Goal: Task Accomplishment & Management: Manage account settings

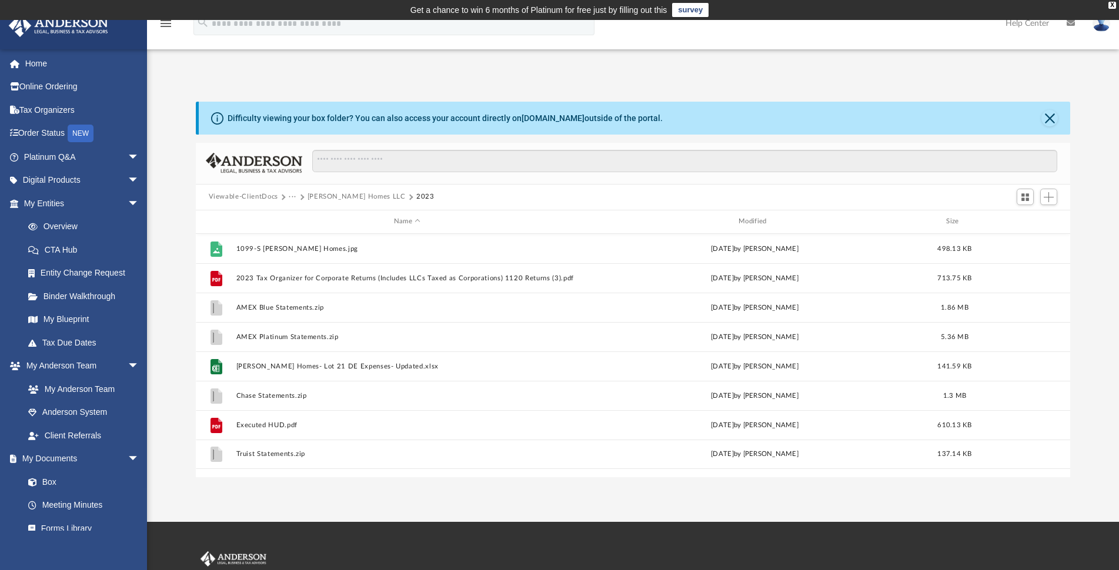
scroll to position [258, 864]
click at [329, 194] on button "[PERSON_NAME] Homes LLC" at bounding box center [357, 197] width 98 height 11
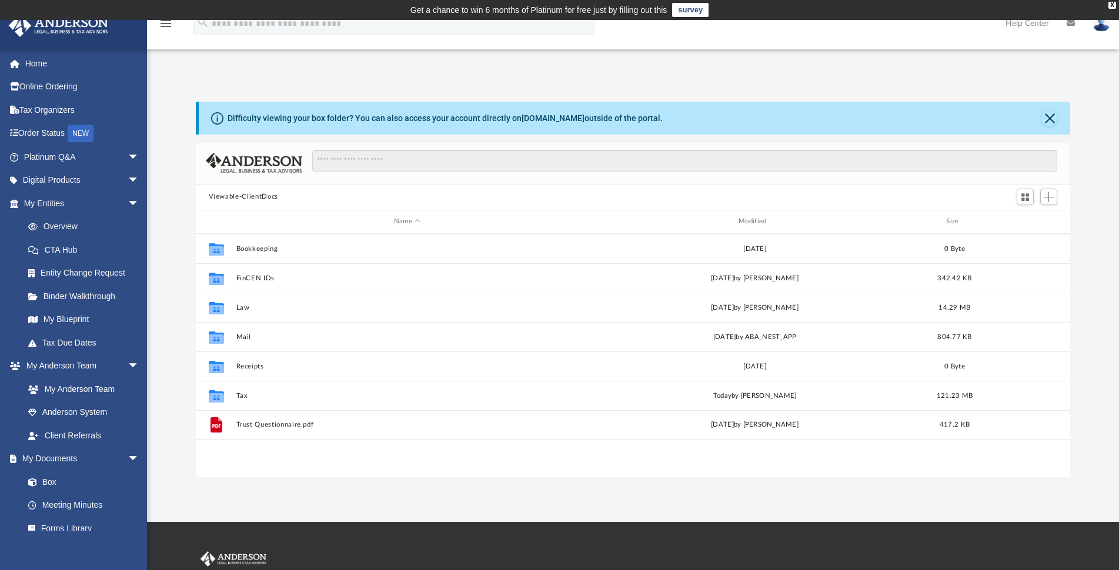
scroll to position [258, 864]
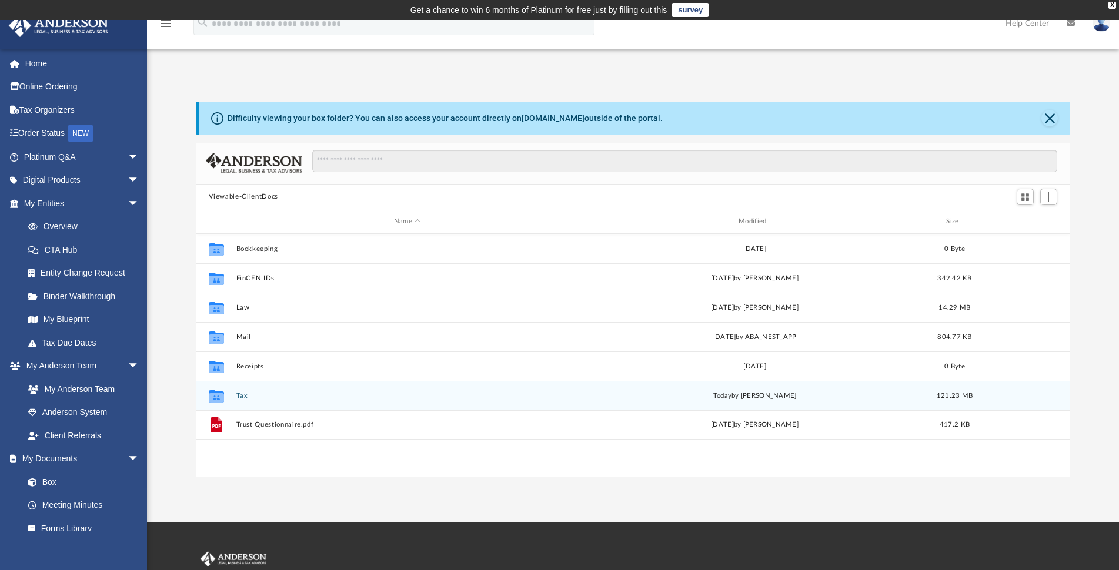
click at [239, 395] on button "Tax" at bounding box center [407, 396] width 342 height 8
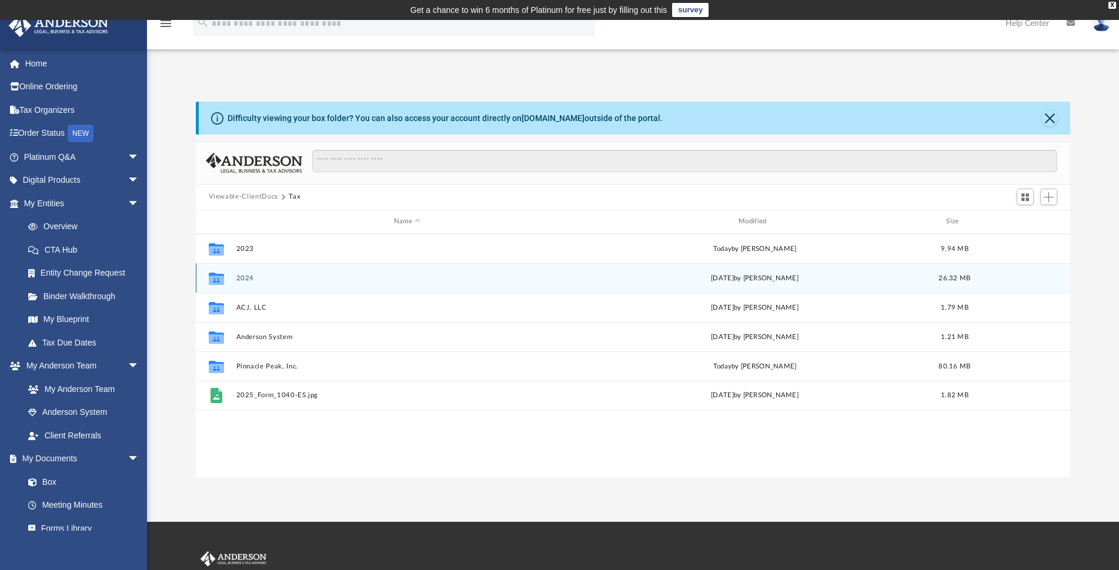
click at [241, 278] on button "2024" at bounding box center [407, 279] width 342 height 8
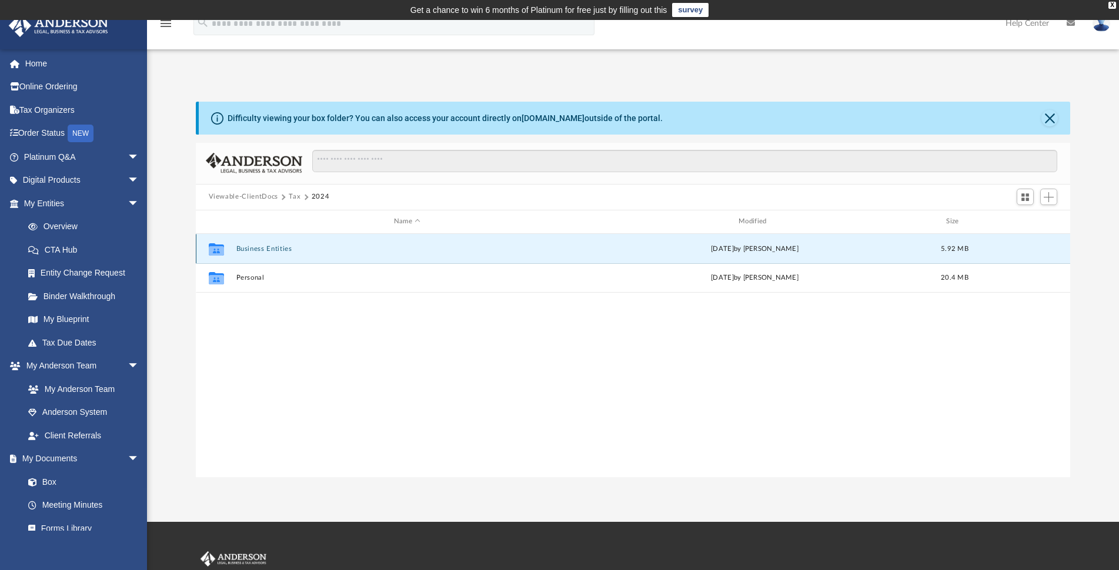
click at [252, 253] on button "Business Entities" at bounding box center [407, 249] width 342 height 8
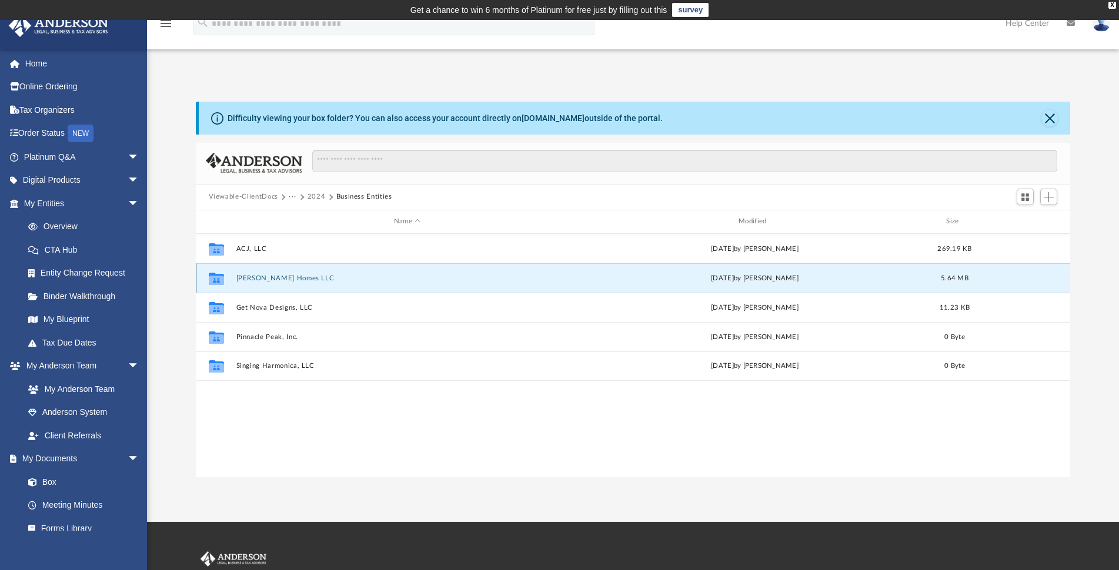
click at [252, 280] on button "[PERSON_NAME] Homes LLC" at bounding box center [407, 279] width 342 height 8
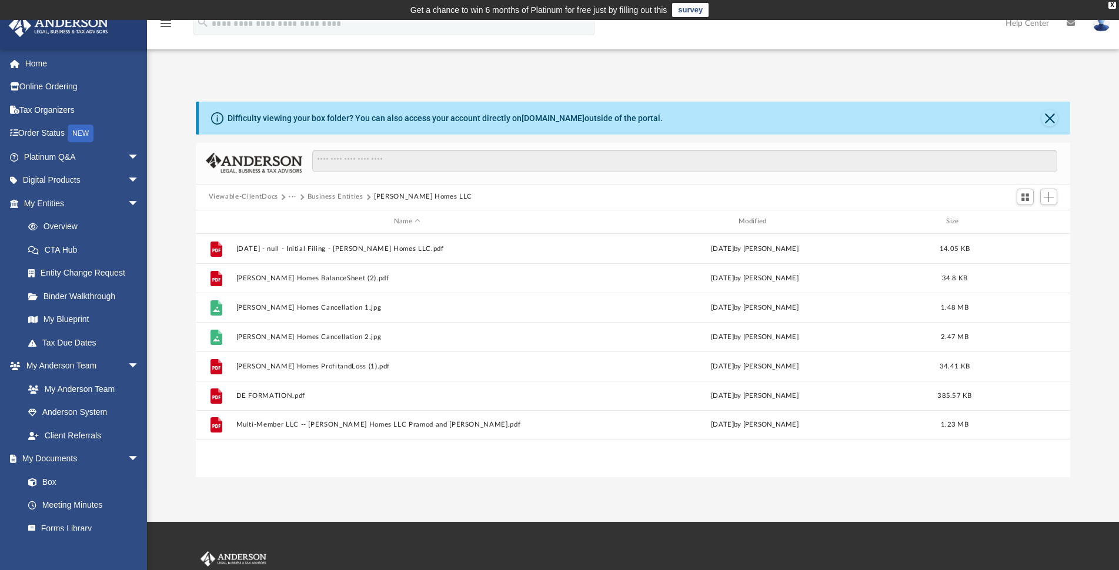
click at [312, 195] on button "Business Entities" at bounding box center [336, 197] width 56 height 11
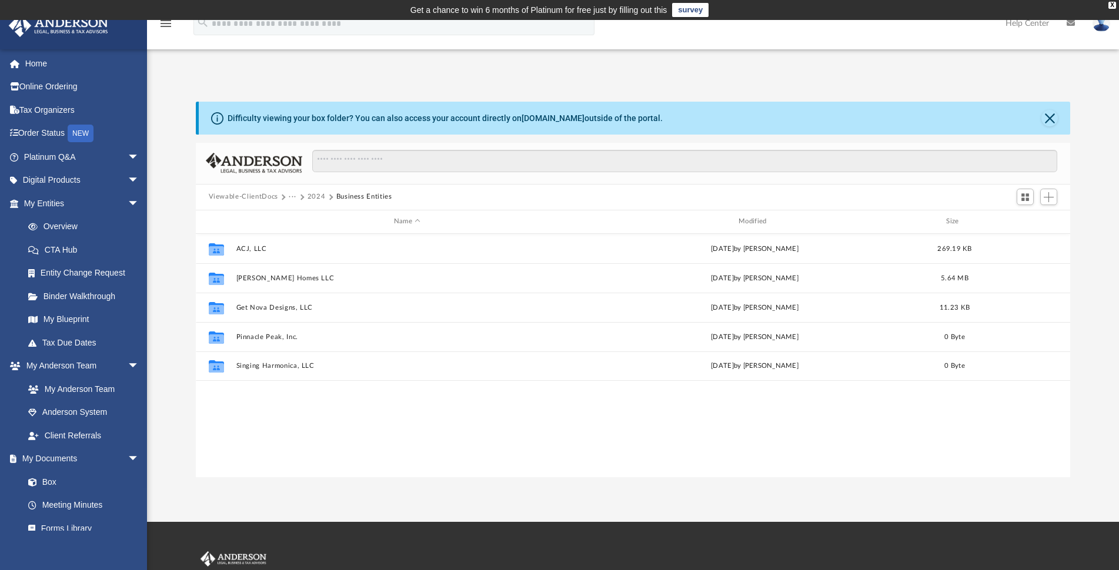
click at [312, 198] on button "2024" at bounding box center [317, 197] width 18 height 11
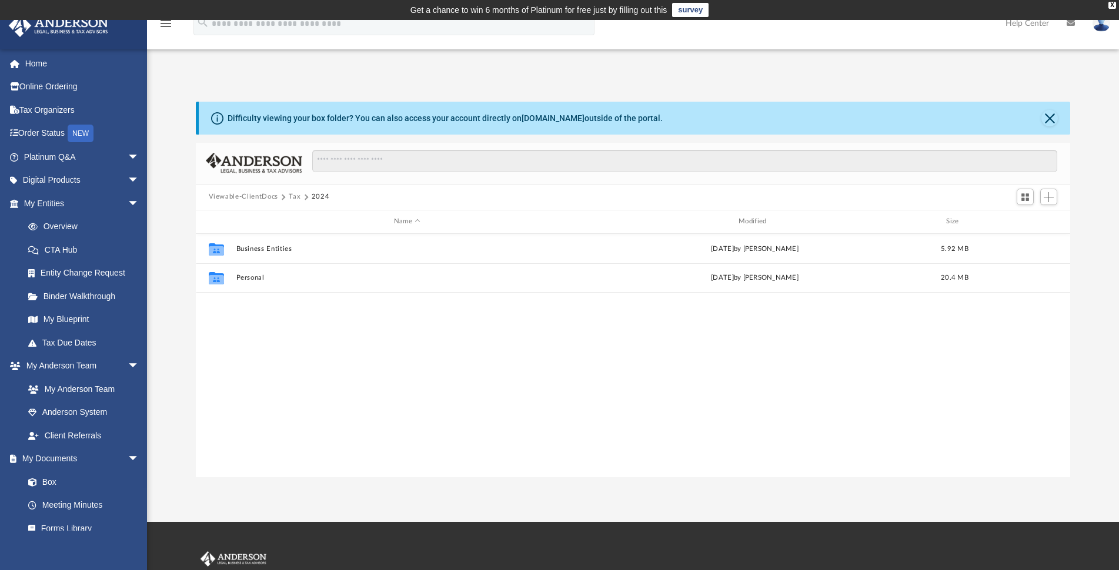
click at [295, 198] on button "Tax" at bounding box center [295, 197] width 12 height 11
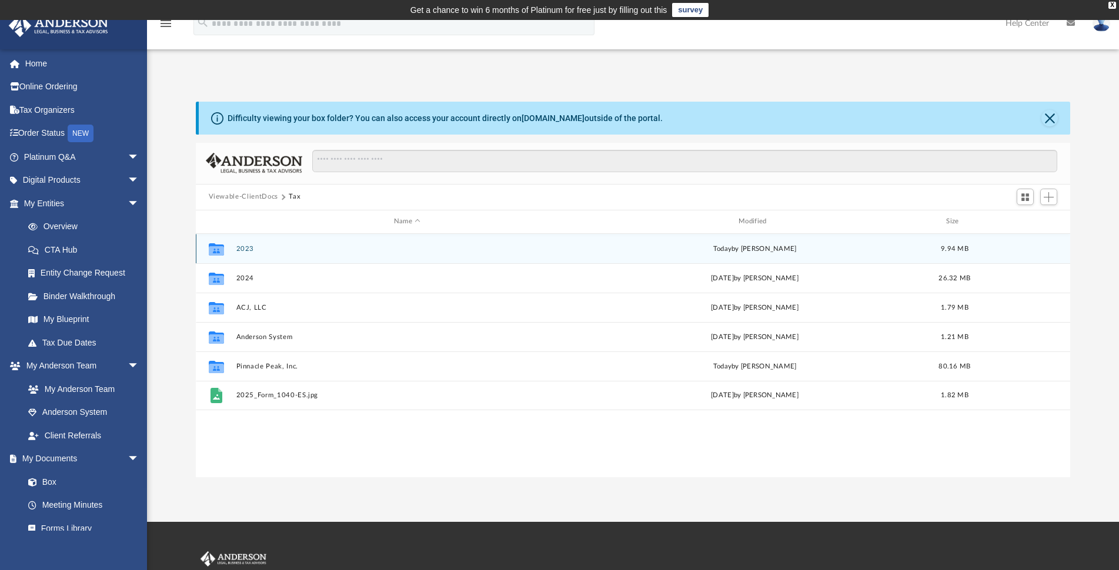
click at [241, 249] on button "2023" at bounding box center [407, 249] width 342 height 8
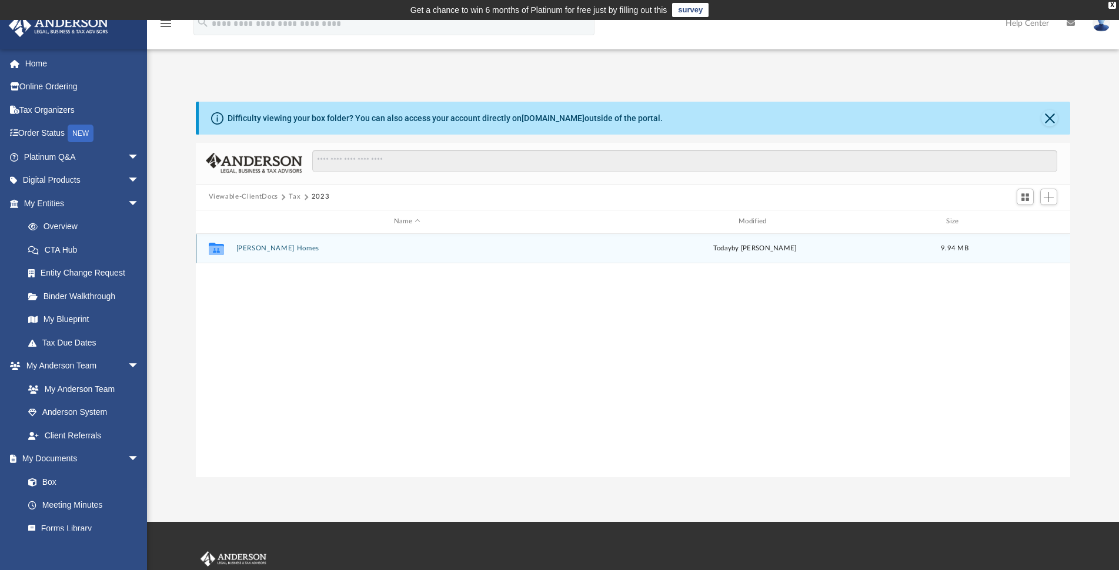
click at [241, 249] on button "[PERSON_NAME] Homes" at bounding box center [407, 249] width 342 height 8
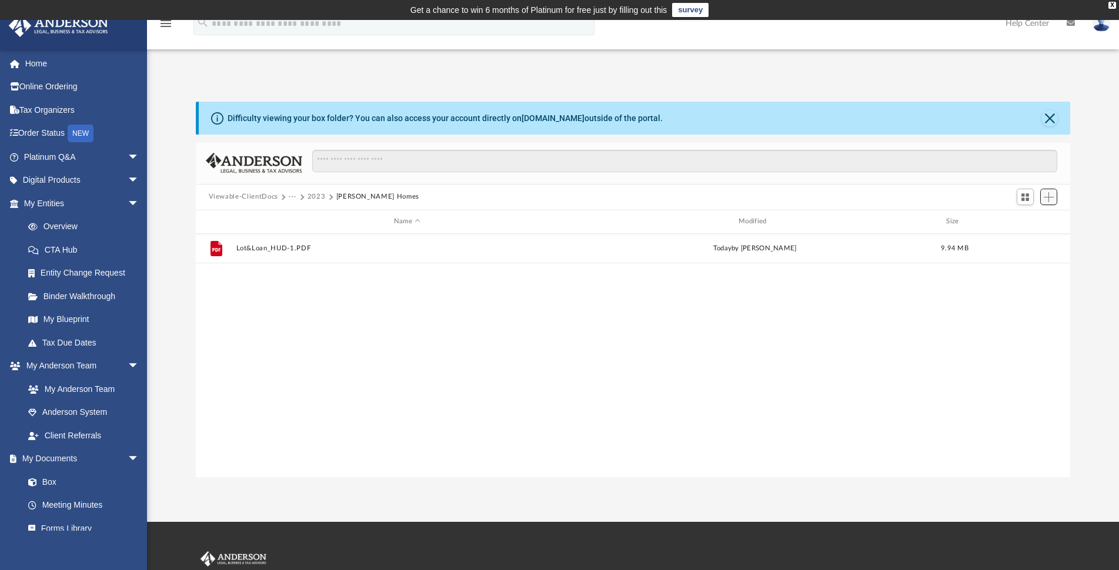
click at [1049, 196] on span "Add" at bounding box center [1049, 197] width 10 height 10
click at [1021, 218] on li "Upload" at bounding box center [1032, 221] width 38 height 12
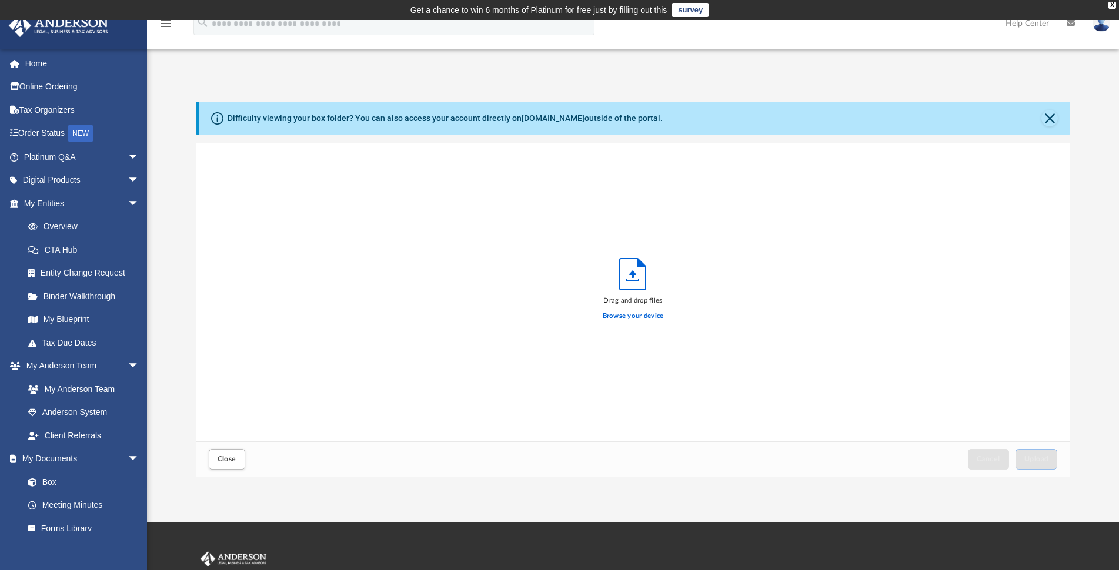
scroll to position [288, 864]
click at [1039, 458] on span "Upload" at bounding box center [1036, 459] width 25 height 7
click at [225, 458] on span "Close" at bounding box center [227, 459] width 19 height 7
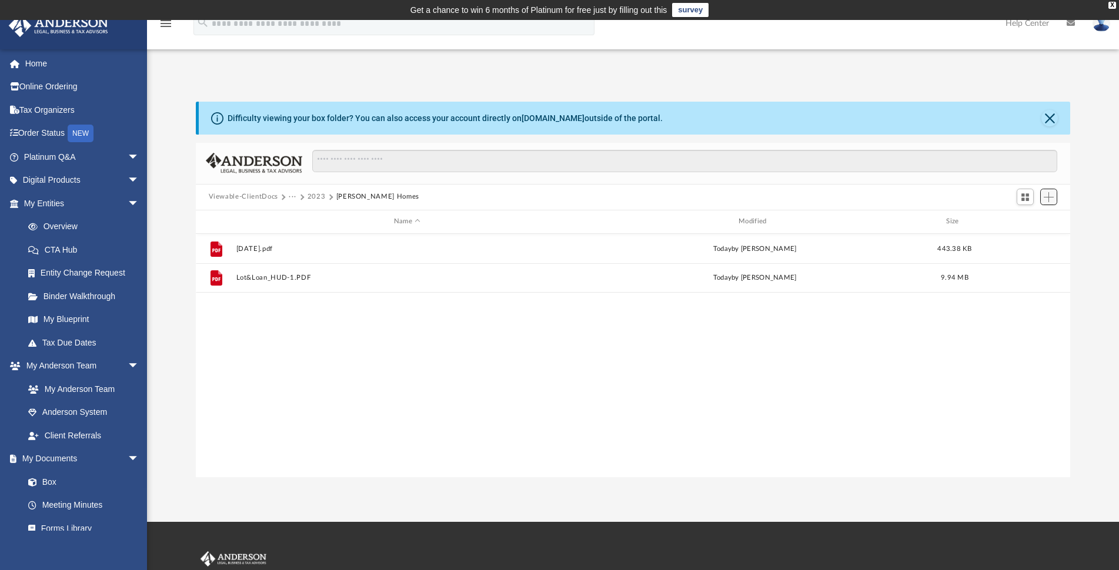
click at [1048, 198] on span "Add" at bounding box center [1049, 197] width 10 height 10
click at [1022, 222] on li "Upload" at bounding box center [1032, 221] width 38 height 12
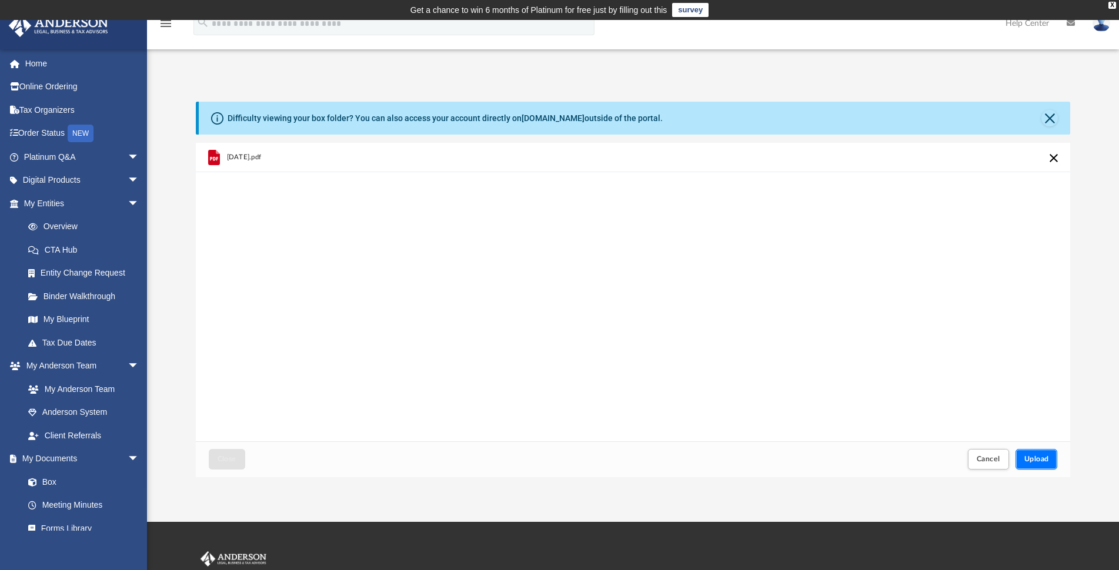
click at [1034, 459] on span "Upload" at bounding box center [1036, 459] width 25 height 7
click at [229, 460] on span "Close" at bounding box center [227, 459] width 19 height 7
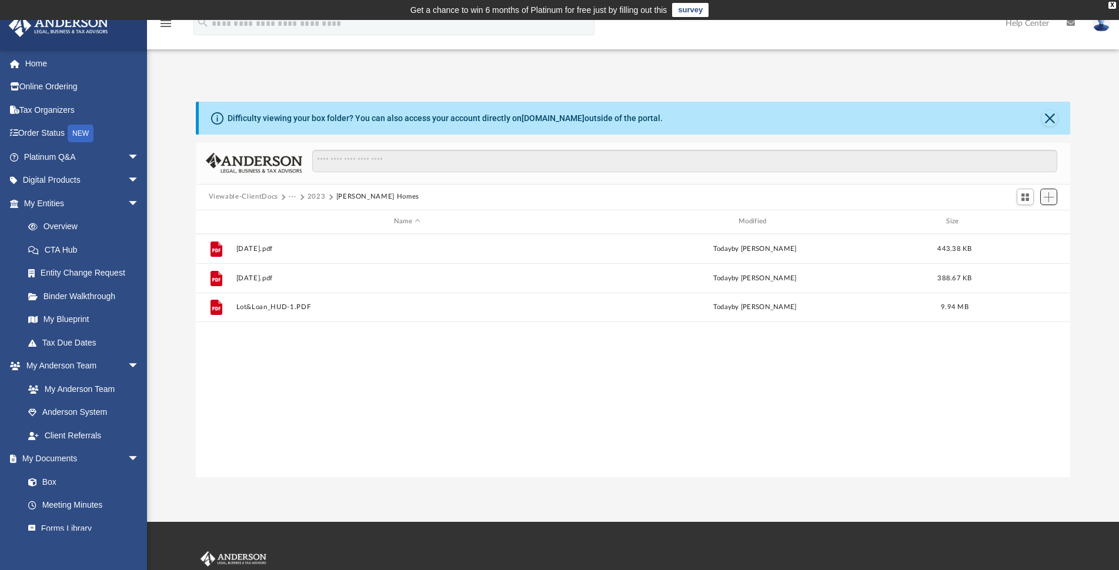
click at [1048, 201] on span "Add" at bounding box center [1049, 197] width 10 height 10
click at [1025, 222] on li "Upload" at bounding box center [1032, 221] width 38 height 12
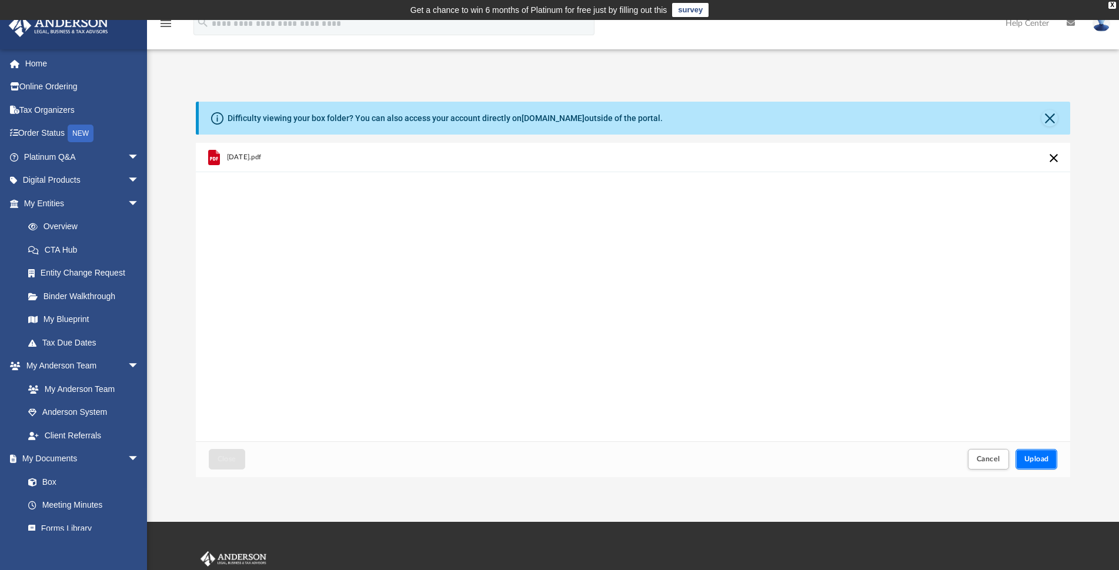
click at [1043, 459] on span "Upload" at bounding box center [1036, 459] width 25 height 7
click at [233, 459] on span "Close" at bounding box center [227, 459] width 19 height 7
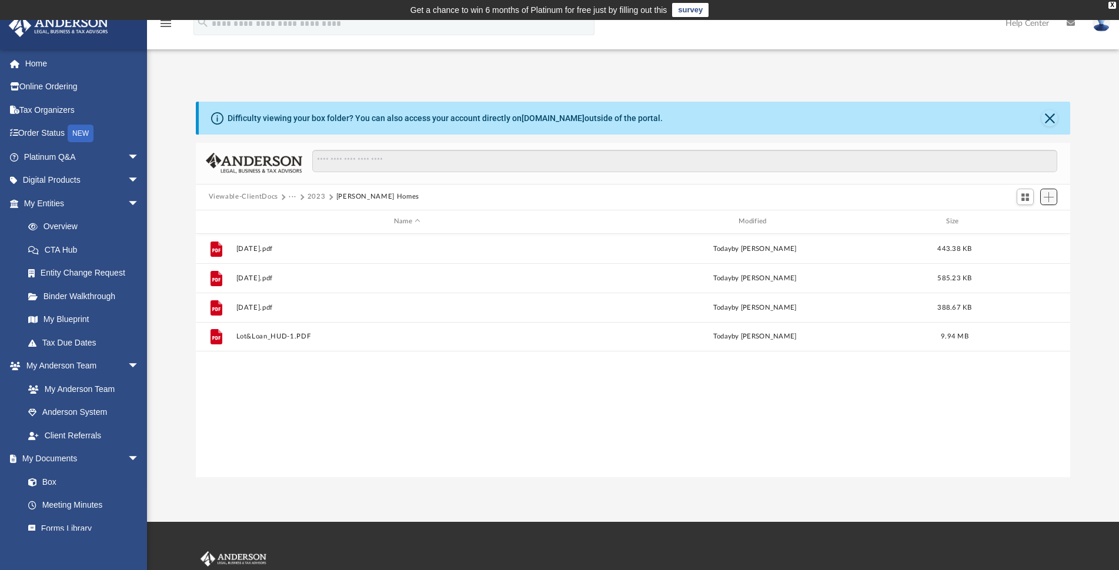
click at [1053, 199] on span "Add" at bounding box center [1049, 197] width 10 height 10
click at [1036, 222] on li "Upload" at bounding box center [1032, 221] width 38 height 12
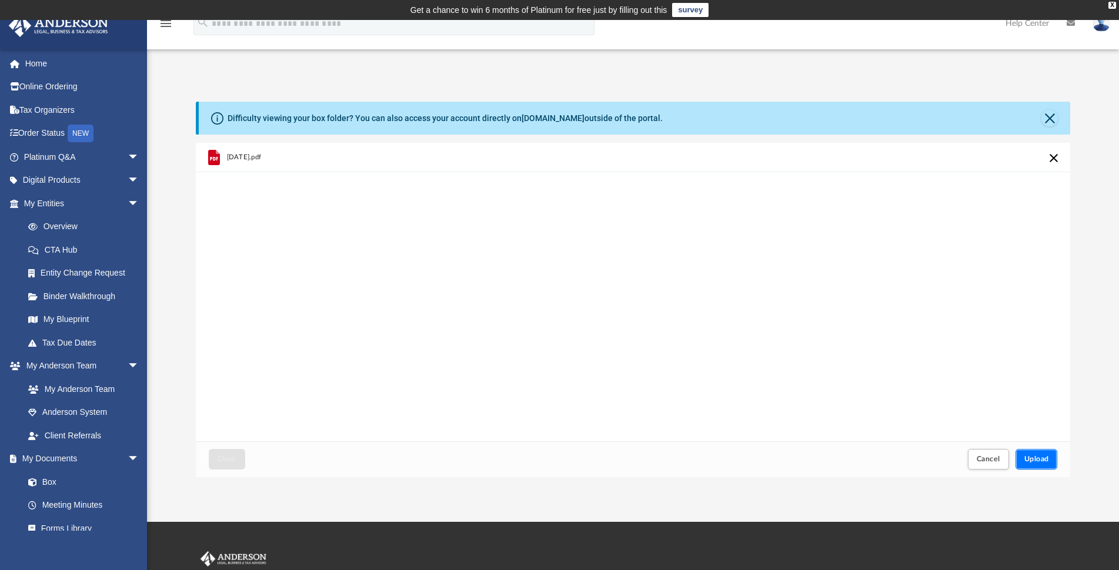
click at [1049, 459] on button "Upload" at bounding box center [1037, 459] width 42 height 21
click at [233, 457] on span "Close" at bounding box center [227, 459] width 19 height 7
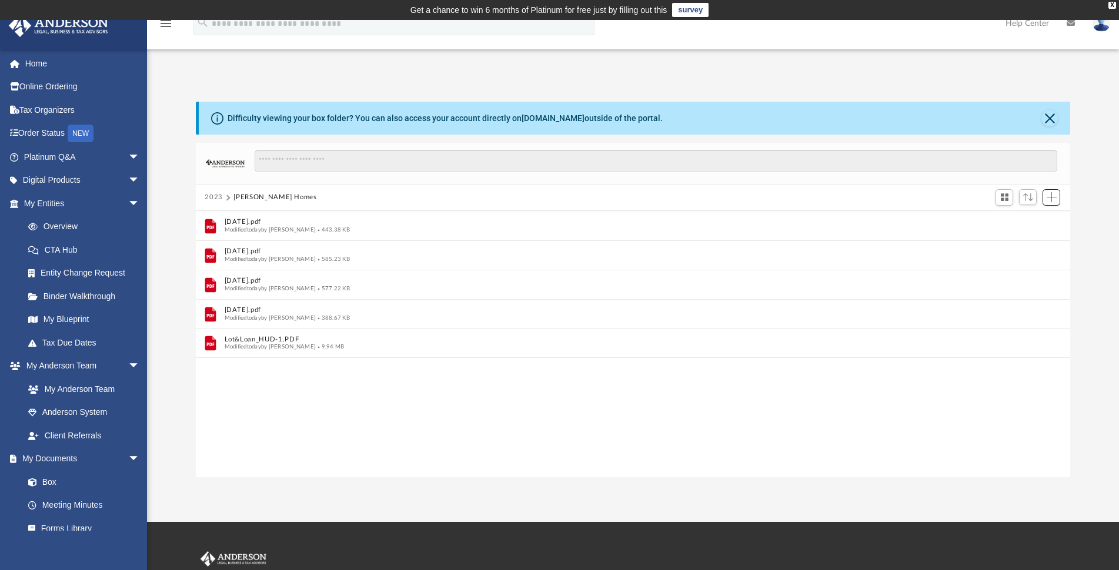
scroll to position [258, 864]
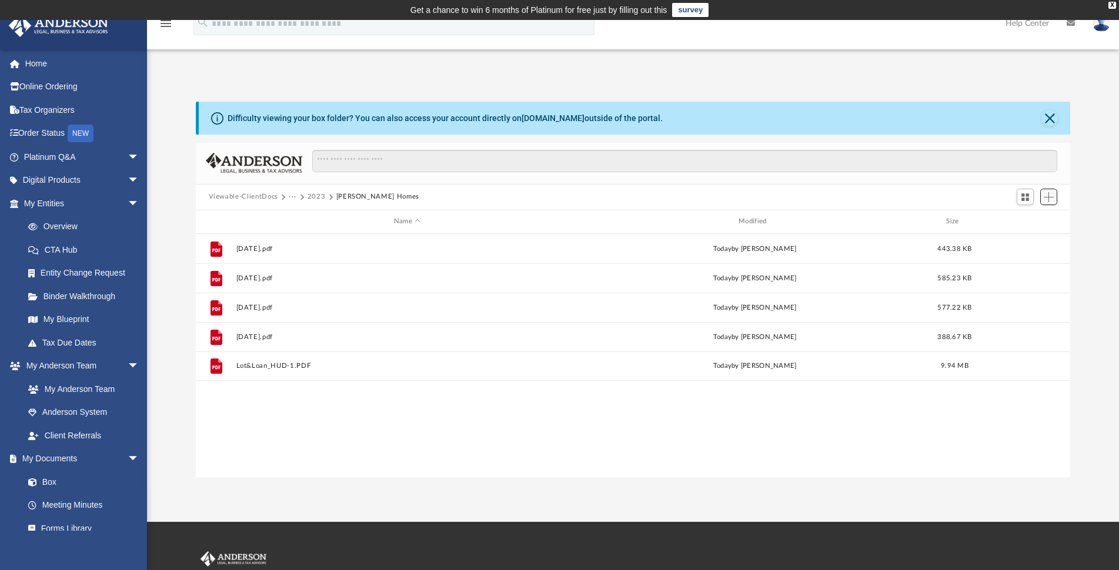
click at [1051, 196] on span "Add" at bounding box center [1049, 197] width 10 height 10
click at [1028, 221] on li "Upload" at bounding box center [1032, 221] width 38 height 12
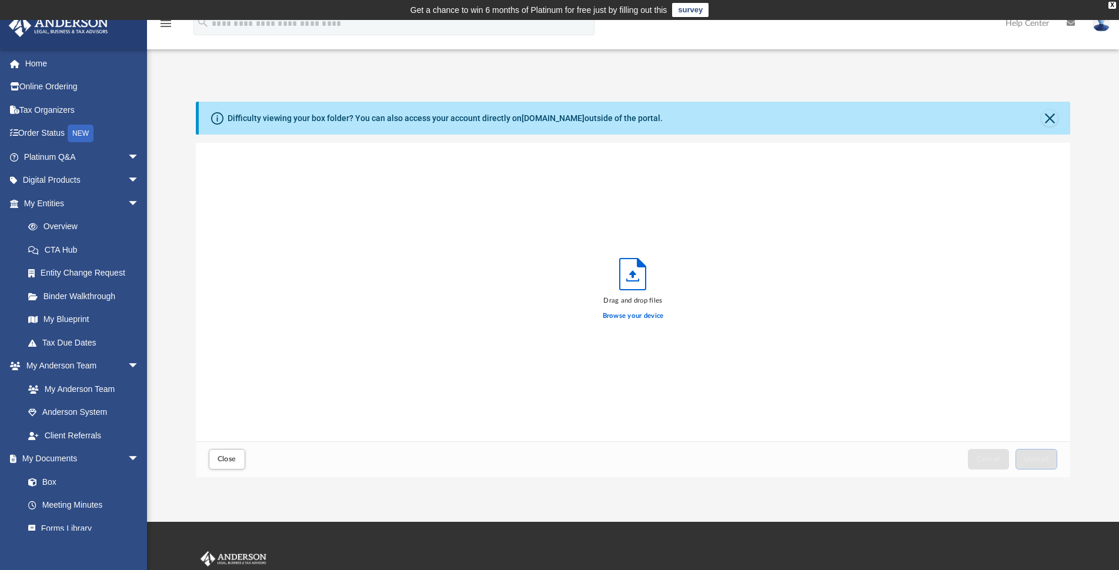
scroll to position [288, 864]
click at [1041, 461] on span "Upload" at bounding box center [1036, 459] width 25 height 7
click at [228, 458] on span "Close" at bounding box center [227, 459] width 19 height 7
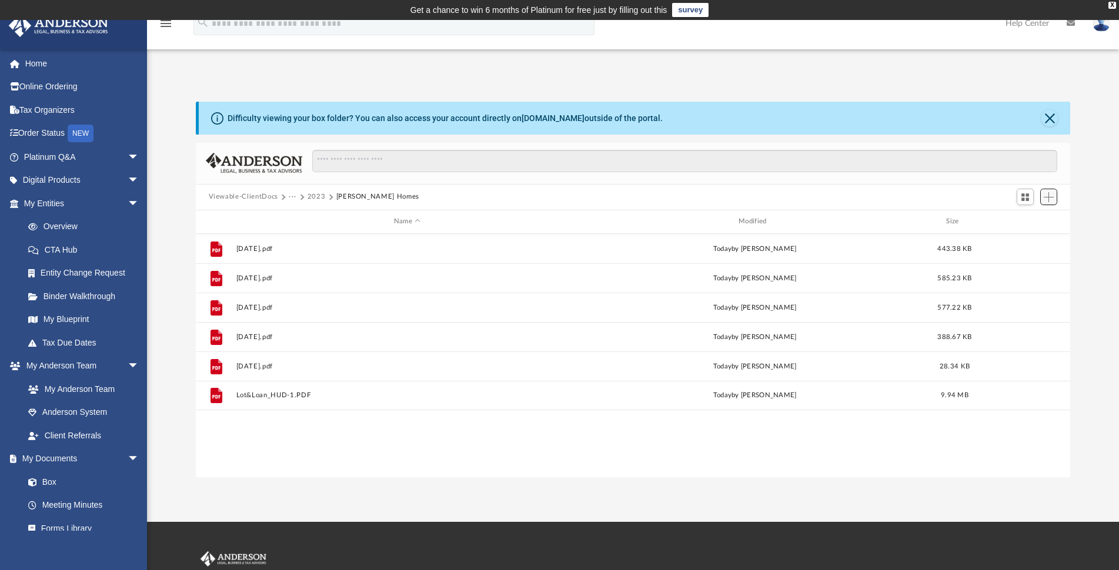
click at [1053, 196] on span "Add" at bounding box center [1049, 197] width 10 height 10
click at [1033, 219] on li "Upload" at bounding box center [1032, 221] width 38 height 12
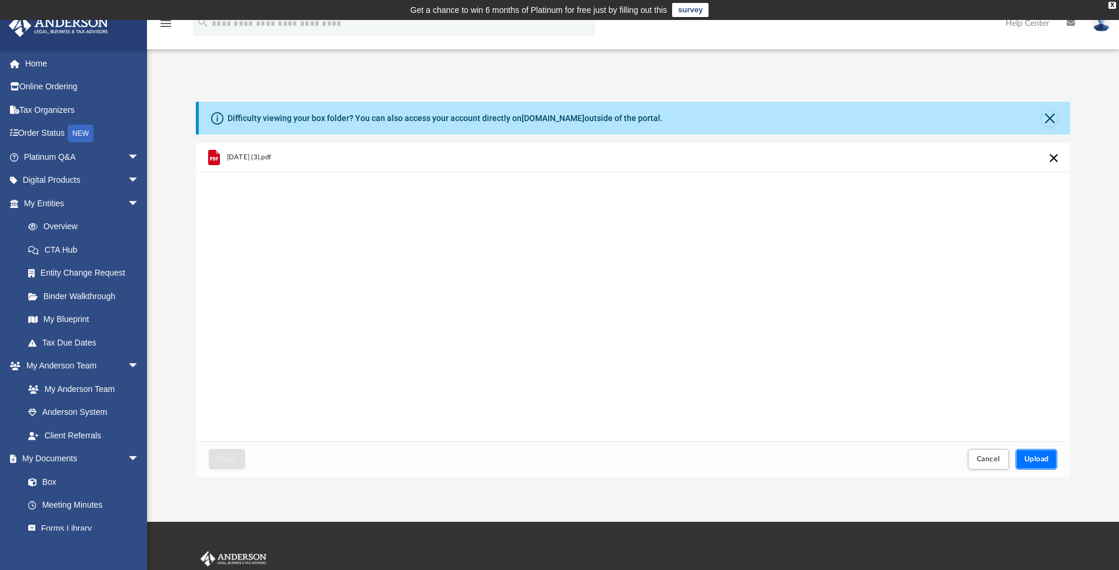
click at [1029, 458] on span "Upload" at bounding box center [1036, 459] width 25 height 7
click at [236, 456] on button "Close" at bounding box center [227, 459] width 36 height 21
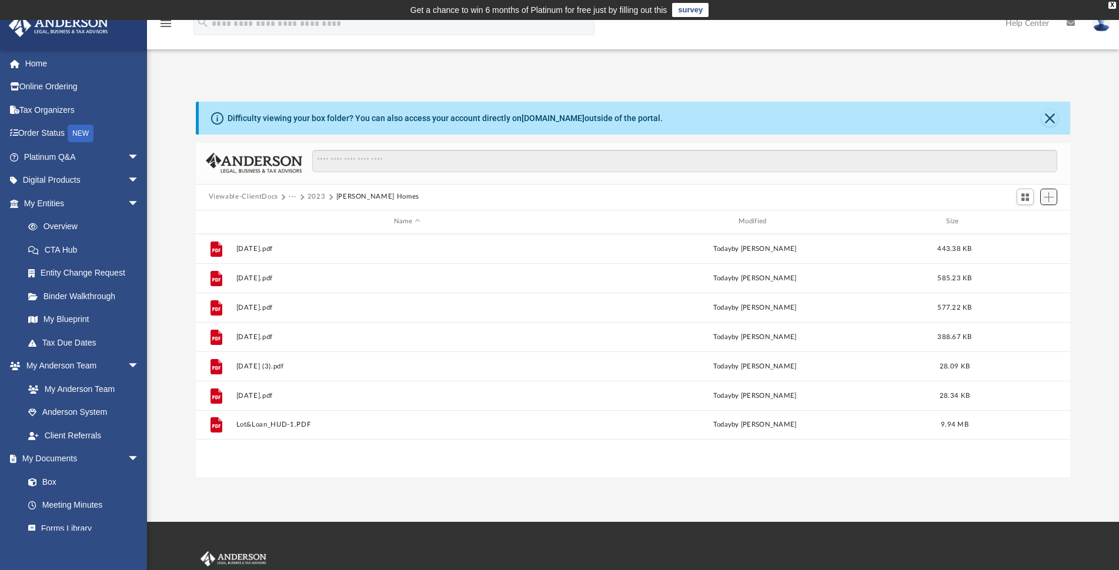
click at [1048, 198] on span "Add" at bounding box center [1049, 197] width 10 height 10
click at [1027, 221] on li "Upload" at bounding box center [1032, 221] width 38 height 12
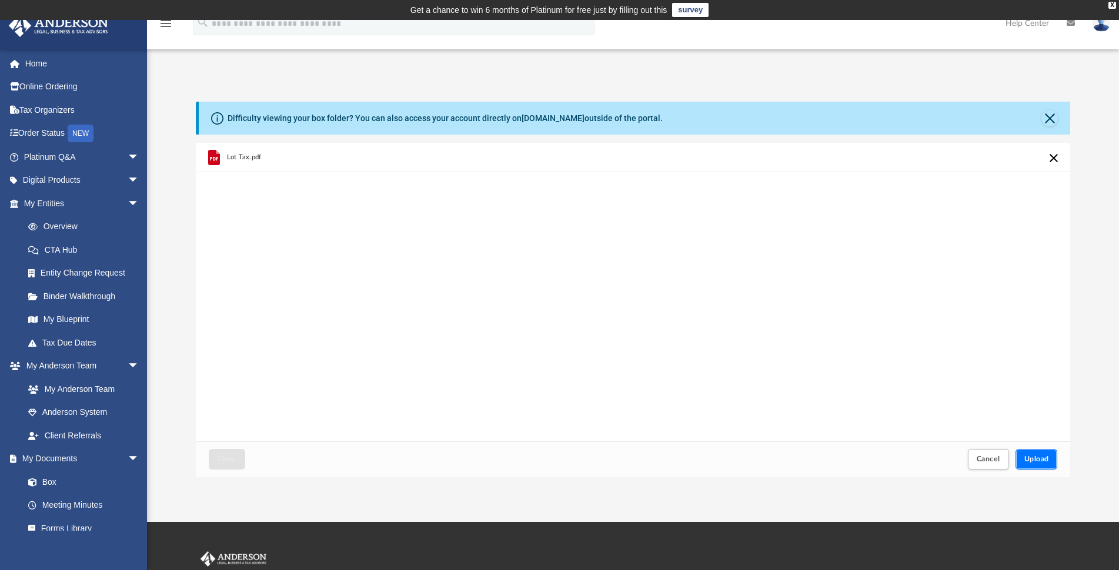
click at [1045, 459] on span "Upload" at bounding box center [1036, 459] width 25 height 7
click at [235, 457] on span "Close" at bounding box center [227, 459] width 19 height 7
